Goal: Task Accomplishment & Management: Manage account settings

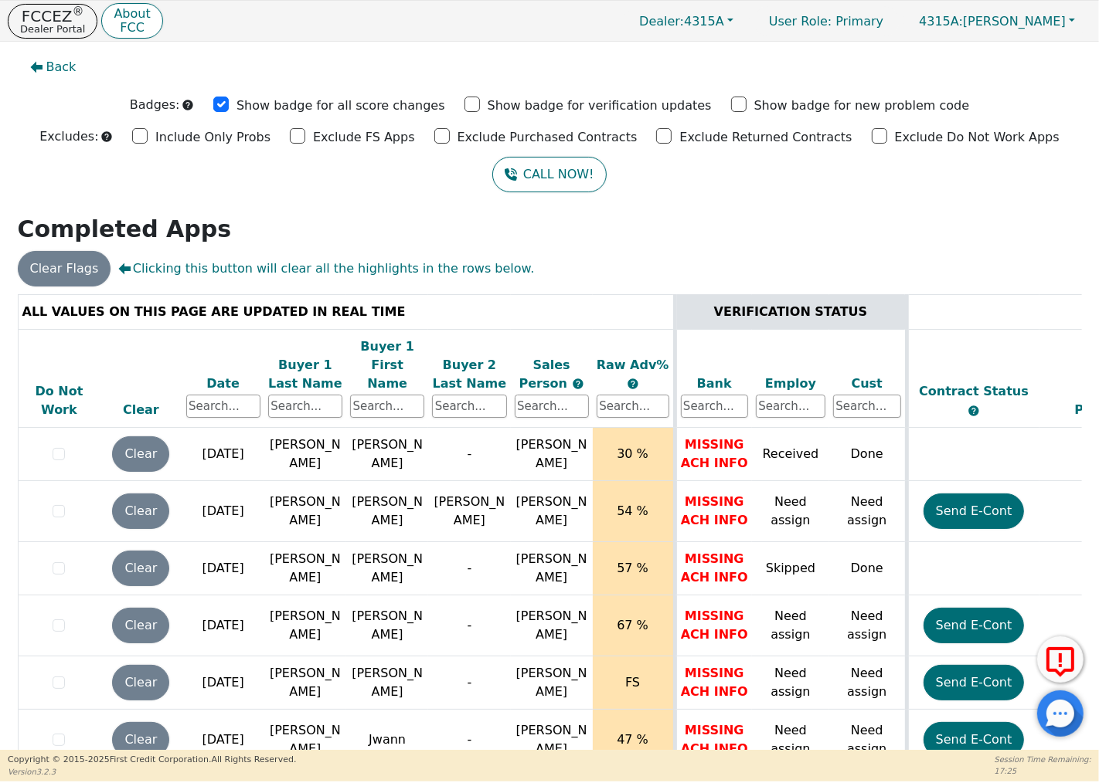
scroll to position [536, 0]
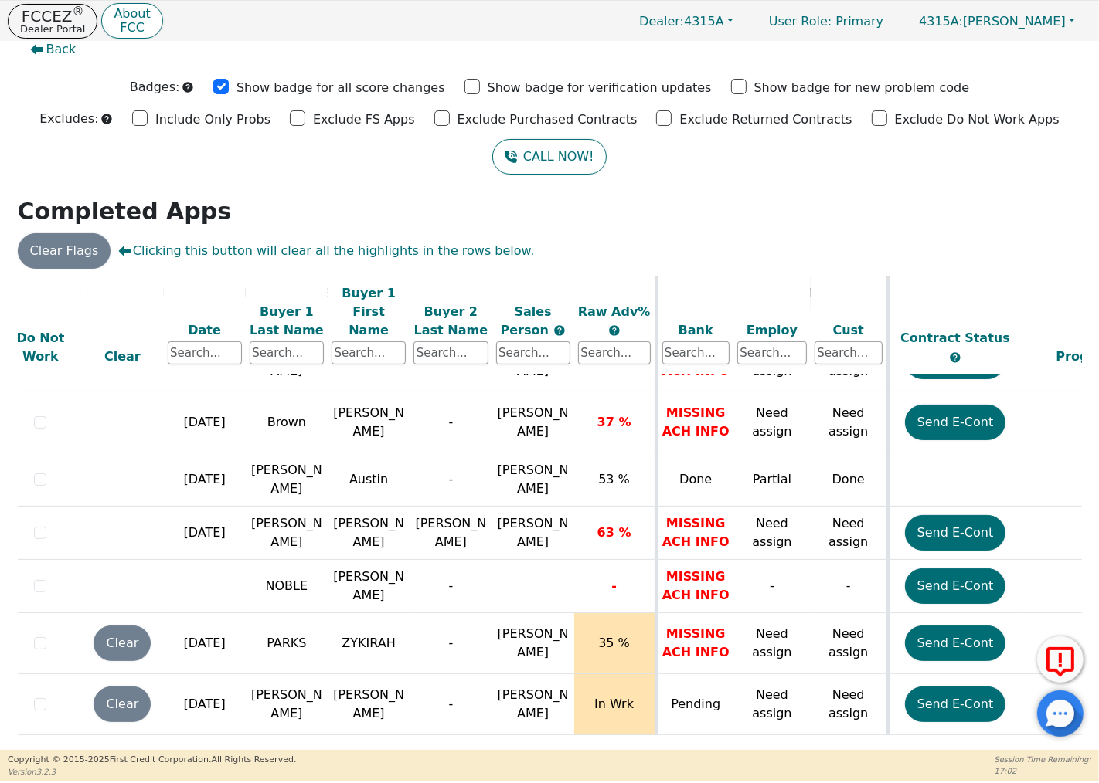
scroll to position [544, 0]
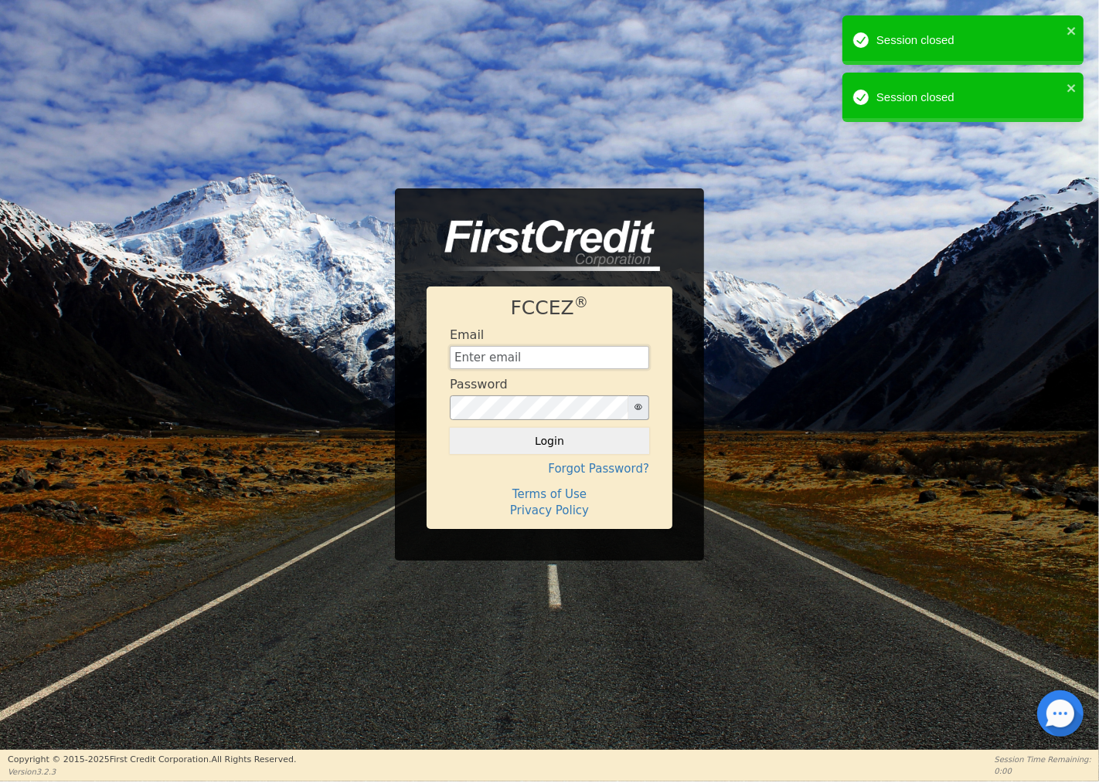
type input "[EMAIL_ADDRESS][DOMAIN_NAME]"
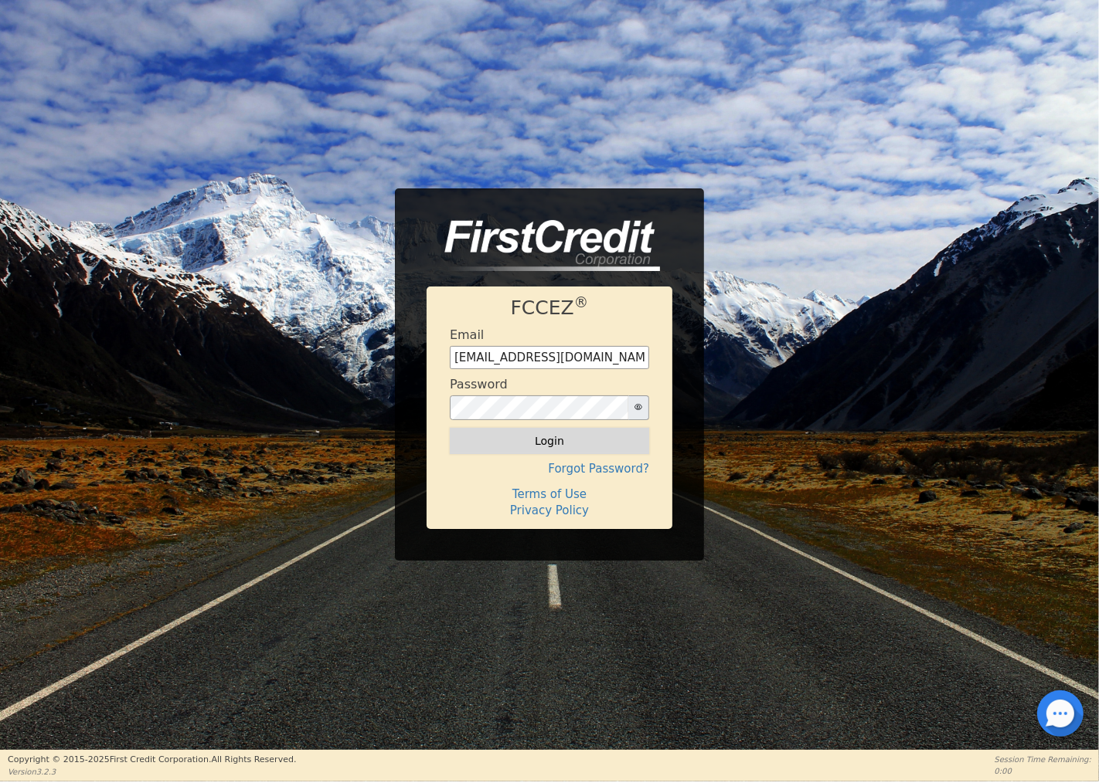
click at [533, 445] on button "Login" at bounding box center [549, 441] width 199 height 26
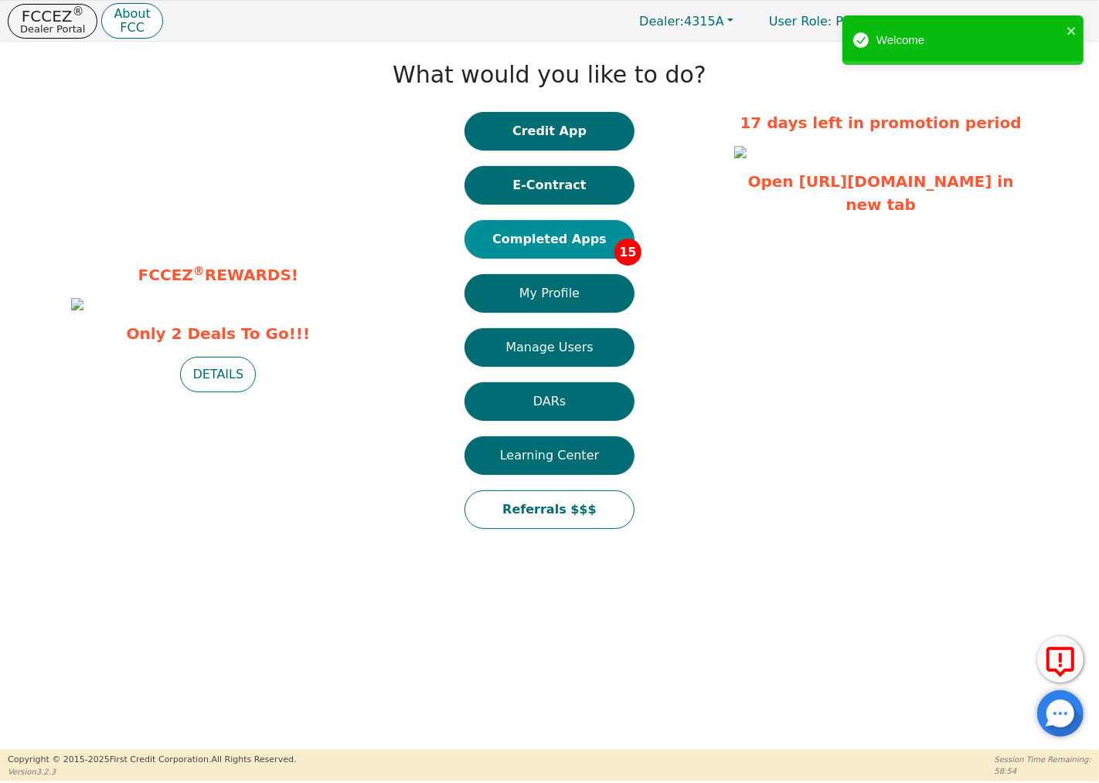
click at [547, 243] on button "Completed Apps 15" at bounding box center [549, 239] width 170 height 39
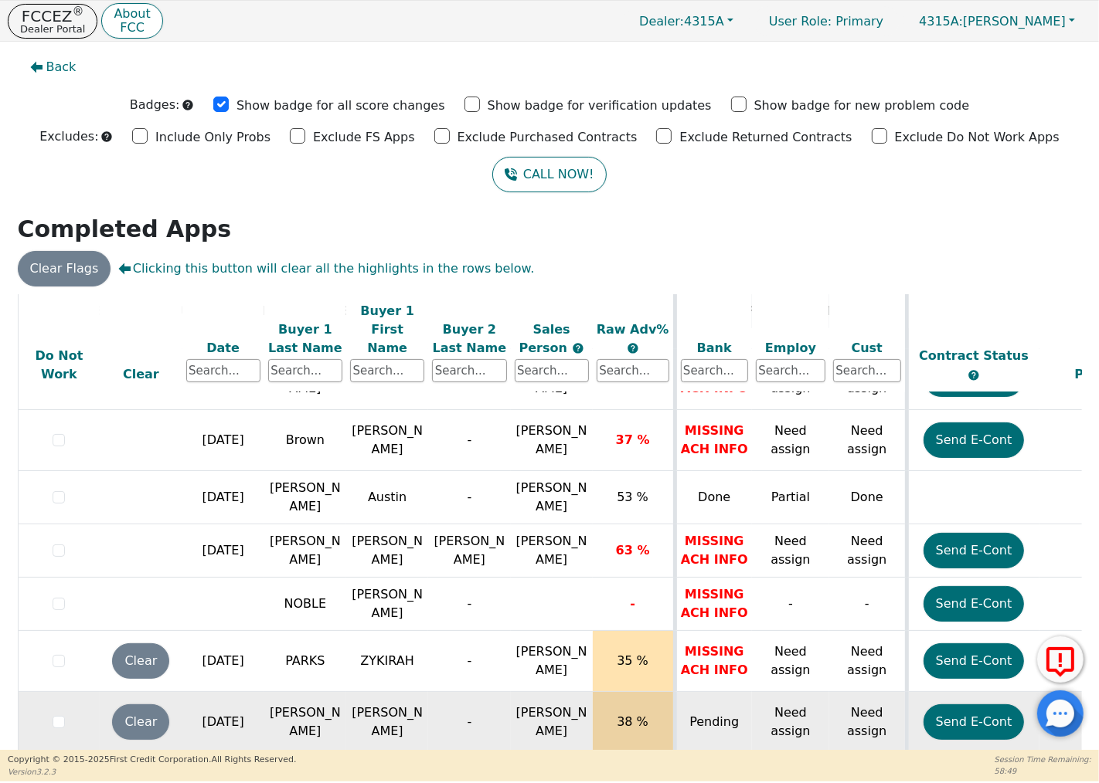
scroll to position [19, 0]
